Goal: Task Accomplishment & Management: Manage account settings

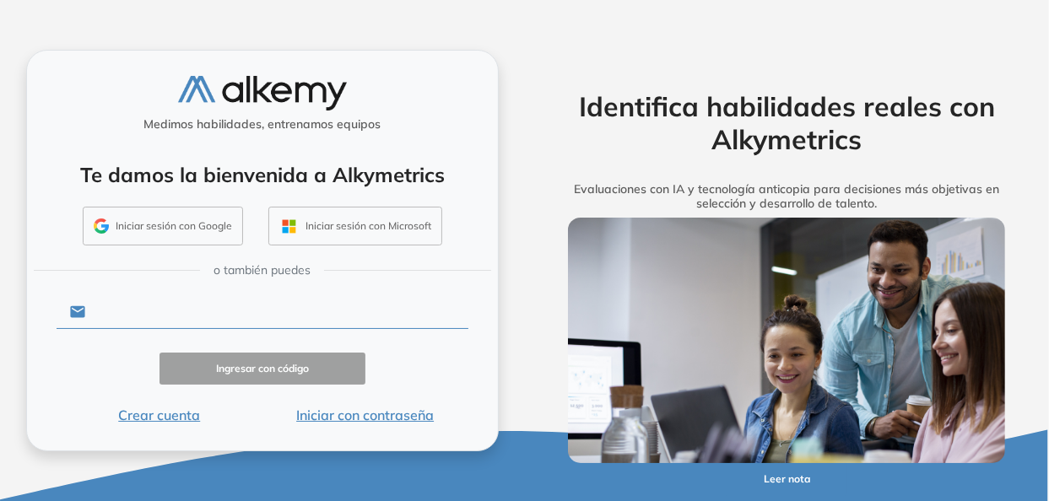
click at [191, 313] on input "text" at bounding box center [276, 312] width 382 height 32
click at [219, 310] on input "text" at bounding box center [276, 312] width 382 height 32
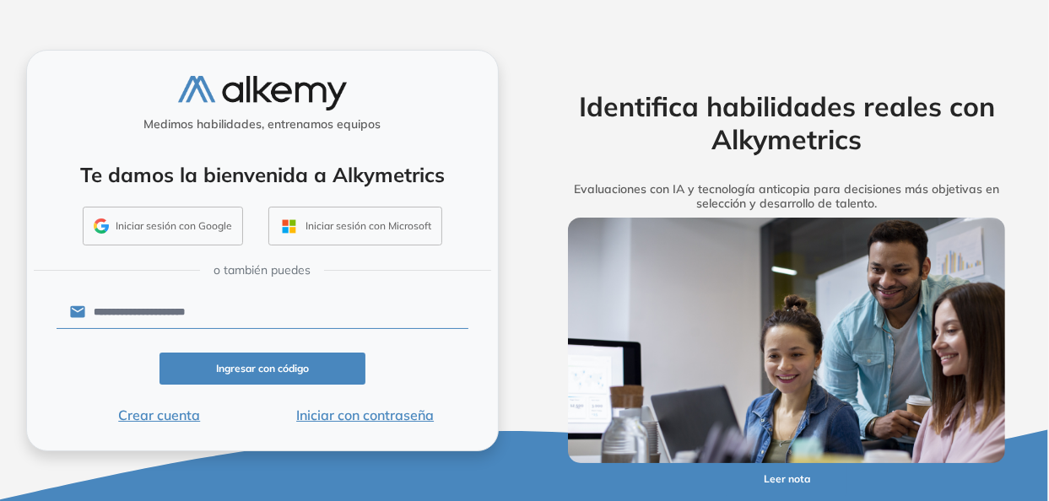
type input "**********"
click button "Ingresar con código" at bounding box center [262, 369] width 206 height 33
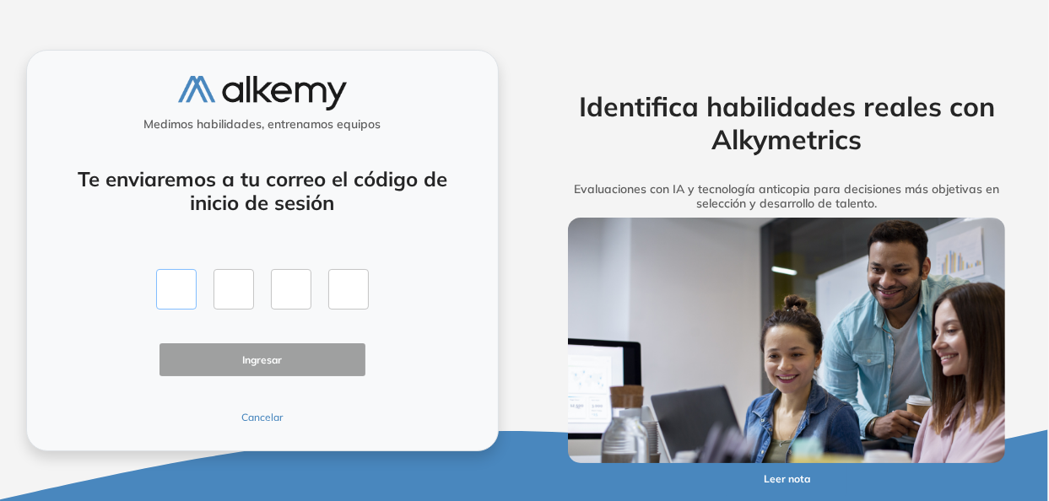
click at [186, 289] on input "text" at bounding box center [176, 289] width 41 height 41
paste input "*"
type input "*"
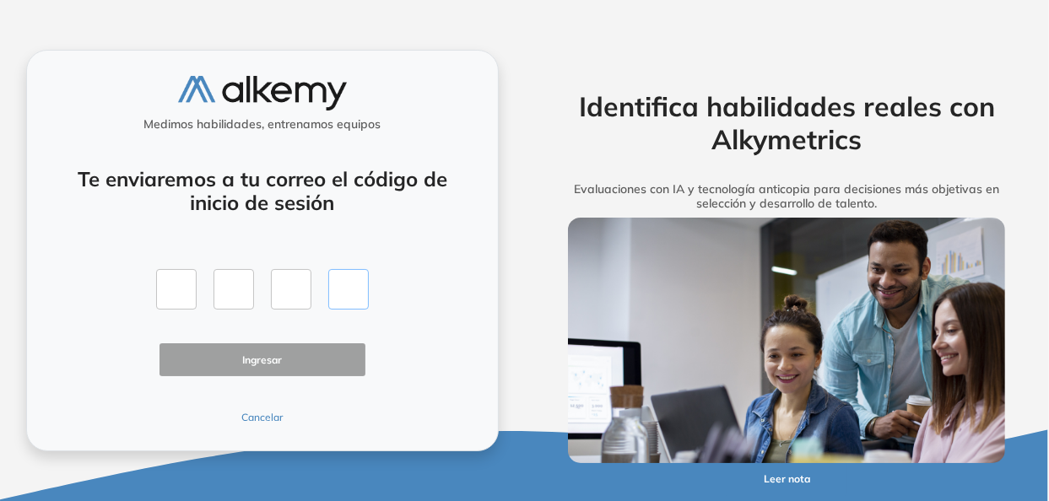
type input "*"
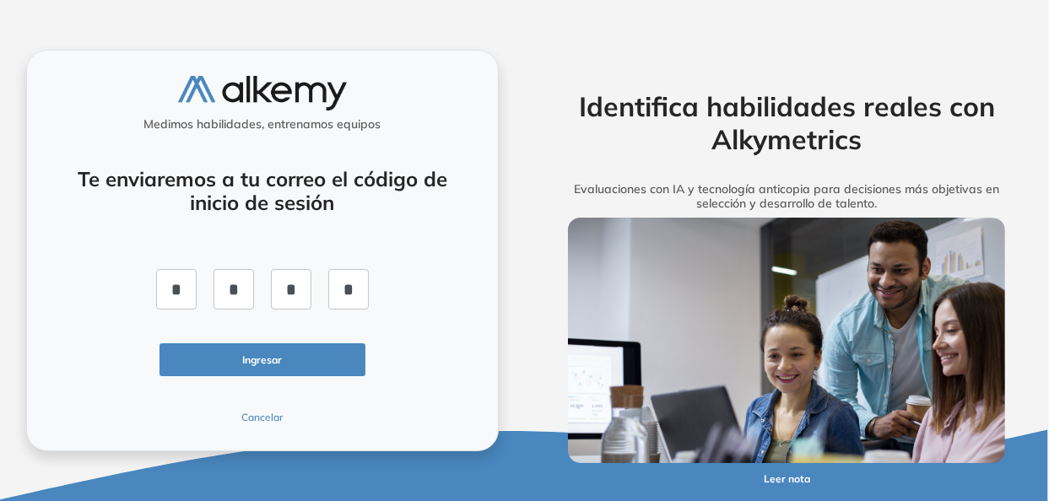
click at [259, 360] on button "Ingresar" at bounding box center [262, 359] width 206 height 33
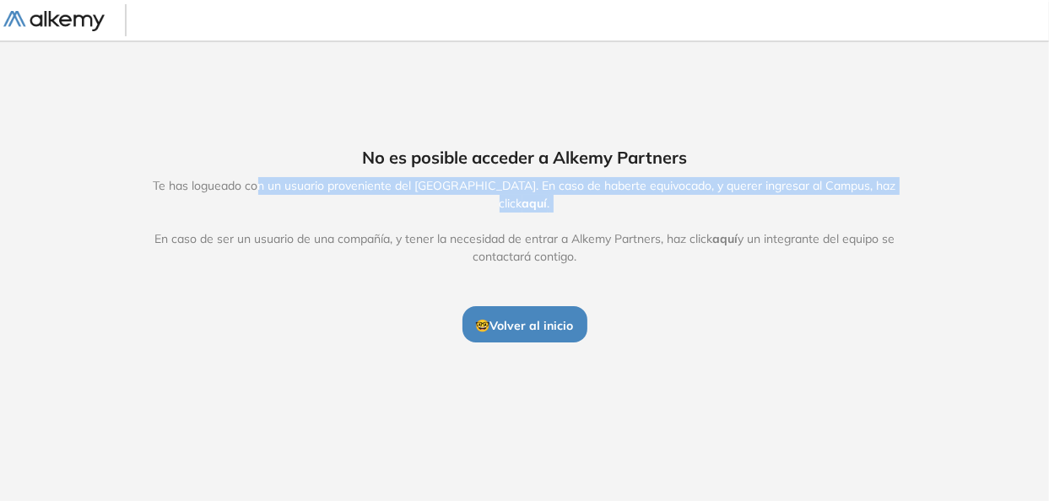
drag, startPoint x: 246, startPoint y: 197, endPoint x: 610, endPoint y: 210, distance: 363.9
click at [610, 210] on span "Te has logueado con un usuario proveniente del [GEOGRAPHIC_DATA]. En caso de ha…" at bounding box center [525, 221] width 778 height 89
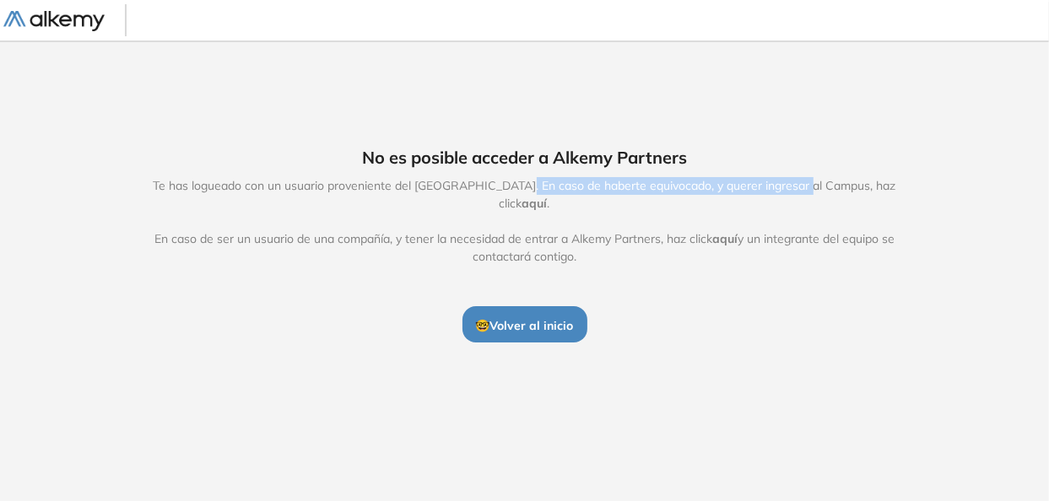
drag, startPoint x: 514, startPoint y: 197, endPoint x: 818, endPoint y: 198, distance: 303.8
click at [794, 197] on span "Te has logueado con un usuario proveniente del [GEOGRAPHIC_DATA]. En caso de ha…" at bounding box center [525, 221] width 778 height 89
click at [824, 198] on span "Te has logueado con un usuario proveniente del [GEOGRAPHIC_DATA]. En caso de ha…" at bounding box center [525, 221] width 778 height 89
drag, startPoint x: 816, startPoint y: 198, endPoint x: 743, endPoint y: 195, distance: 73.5
click at [746, 195] on span "Te has logueado con un usuario proveniente del [GEOGRAPHIC_DATA]. En caso de ha…" at bounding box center [525, 221] width 778 height 89
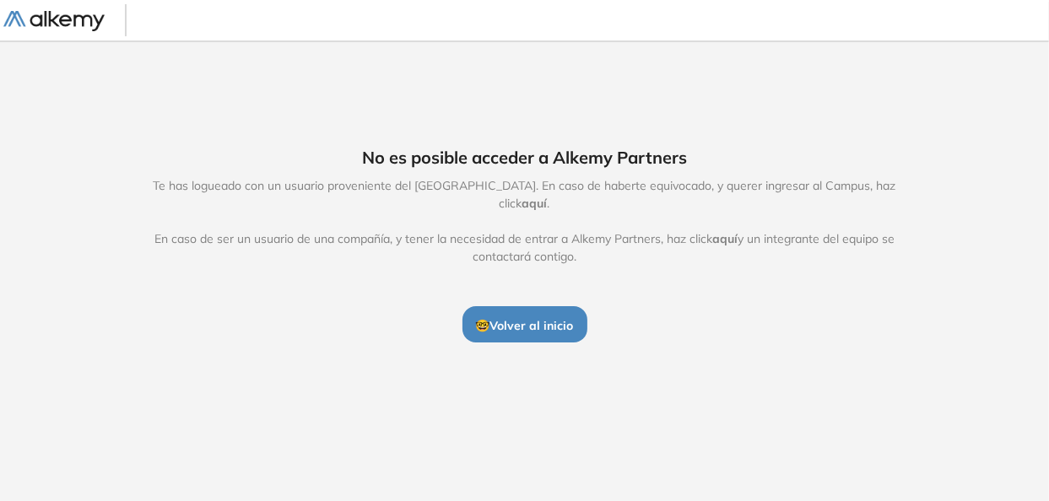
click at [741, 195] on span "Te has logueado con un usuario proveniente del [GEOGRAPHIC_DATA]. En caso de ha…" at bounding box center [525, 221] width 778 height 89
click at [759, 201] on span "Te has logueado con un usuario proveniente del [GEOGRAPHIC_DATA]. En caso de ha…" at bounding box center [525, 221] width 778 height 89
drag, startPoint x: 624, startPoint y: 195, endPoint x: 793, endPoint y: 202, distance: 168.9
click at [793, 202] on span "Te has logueado con un usuario proveniente del [GEOGRAPHIC_DATA]. En caso de ha…" at bounding box center [525, 221] width 778 height 89
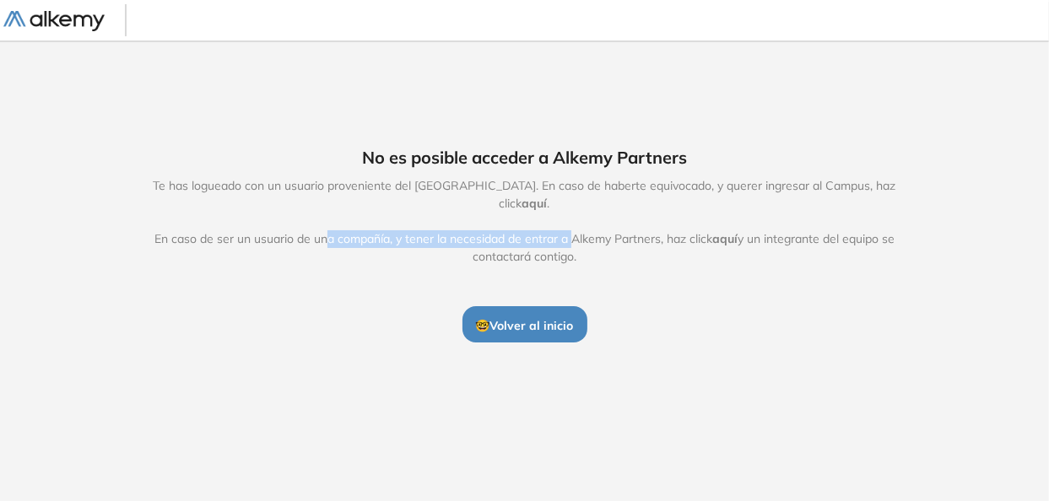
drag, startPoint x: 324, startPoint y: 229, endPoint x: 568, endPoint y: 233, distance: 243.9
click at [568, 233] on span "Te has logueado con un usuario proveniente del [GEOGRAPHIC_DATA]. En caso de ha…" at bounding box center [525, 221] width 778 height 89
